Goal: Transaction & Acquisition: Purchase product/service

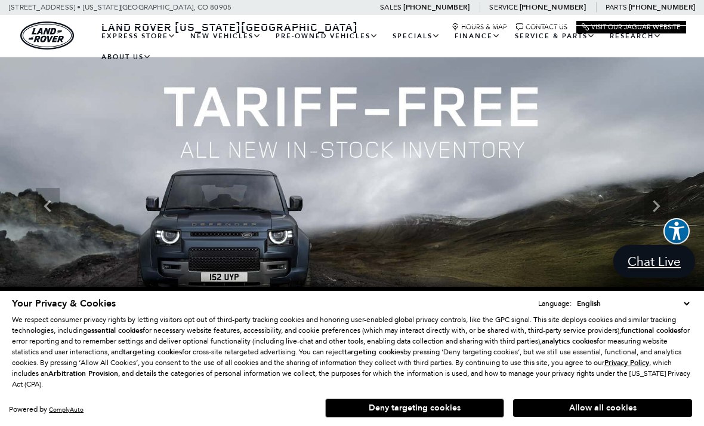
click at [216, 47] on link "New Vehicles" at bounding box center [225, 36] width 85 height 21
click at [0, 0] on link "Defender 90" at bounding box center [0, 0] width 0 height 0
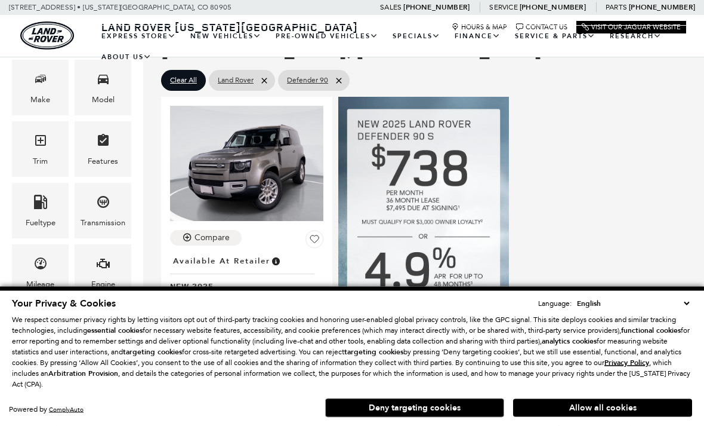
scroll to position [222, 0]
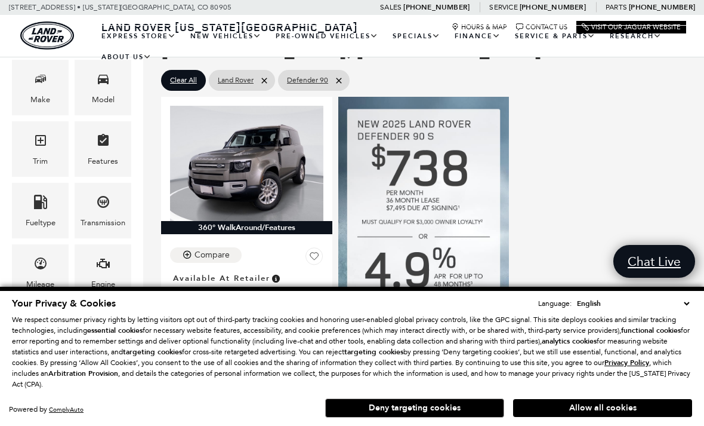
click at [606, 417] on button "Allow all cookies" at bounding box center [602, 408] width 179 height 18
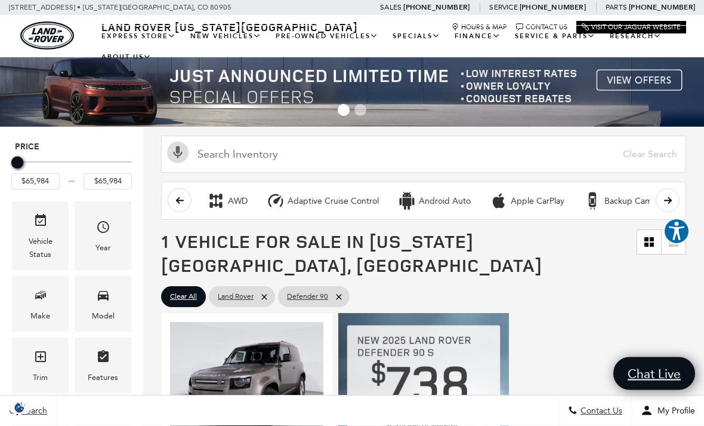
scroll to position [0, 0]
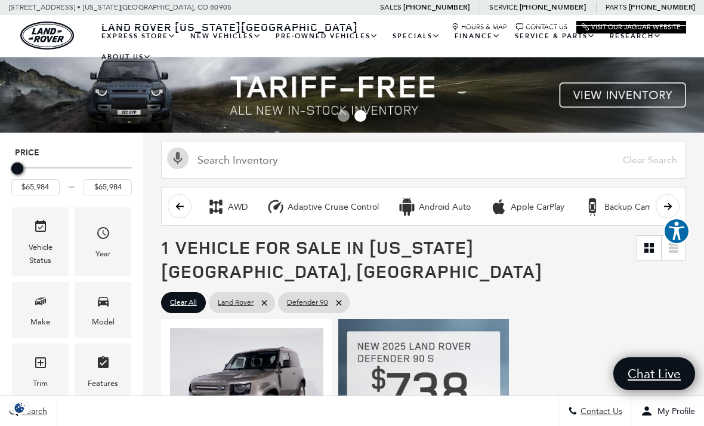
click at [0, 0] on link "Defender 110" at bounding box center [0, 0] width 0 height 0
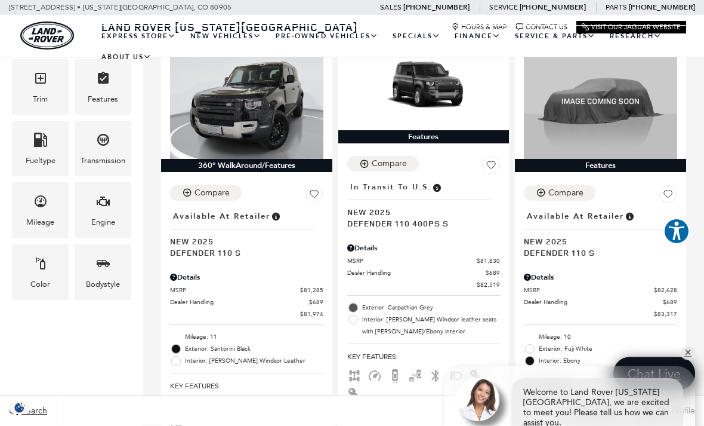
scroll to position [284, 0]
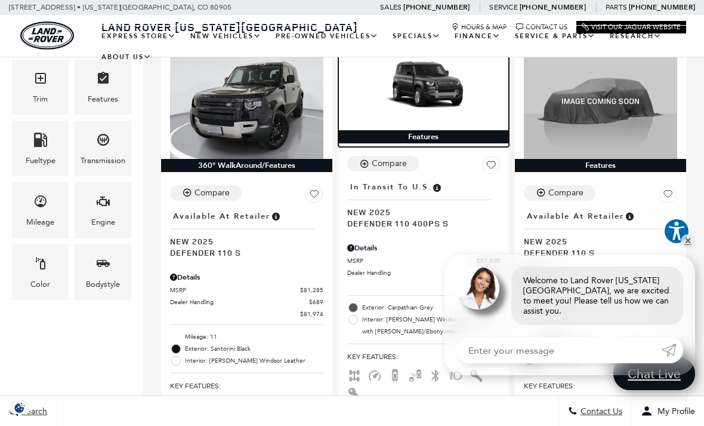
click at [442, 80] on img at bounding box center [423, 87] width 153 height 86
